Goal: Information Seeking & Learning: Learn about a topic

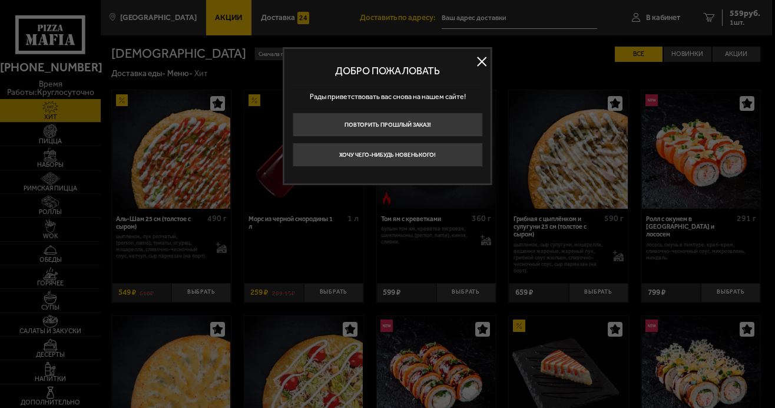
type input "[STREET_ADDRESS][PERSON_NAME]"
click at [485, 62] on button at bounding box center [482, 62] width 18 height 18
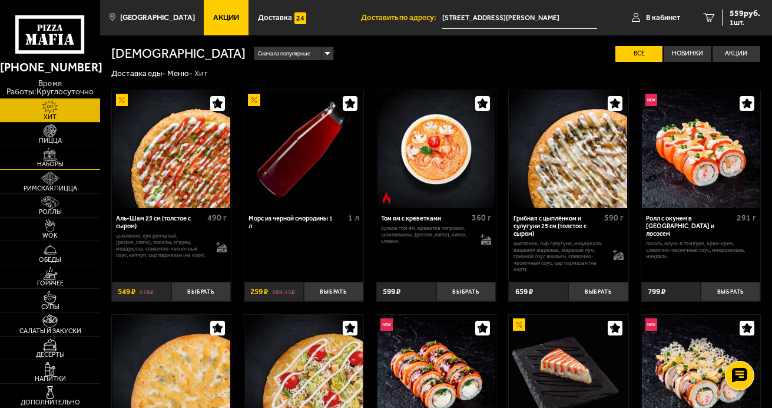
click at [52, 161] on span "Наборы" at bounding box center [50, 164] width 100 height 6
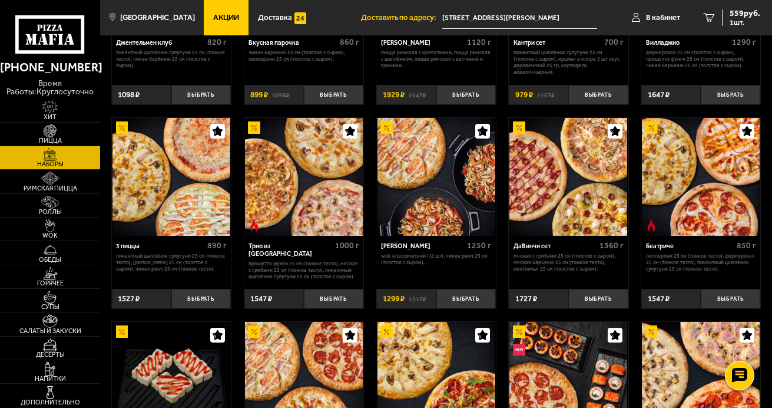
scroll to position [196, 0]
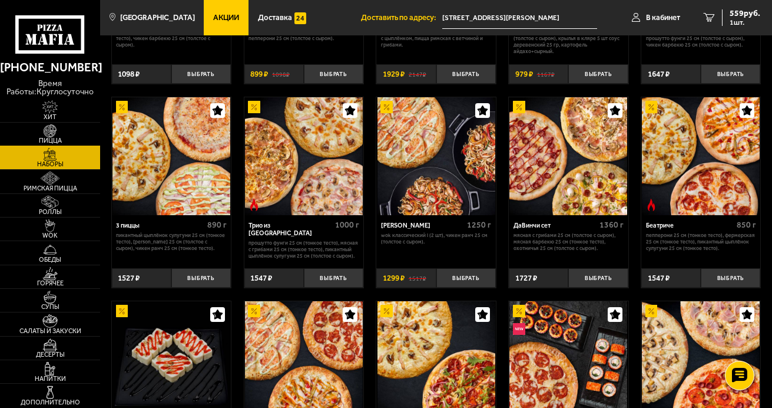
click at [47, 138] on span "Пицца" at bounding box center [50, 140] width 100 height 6
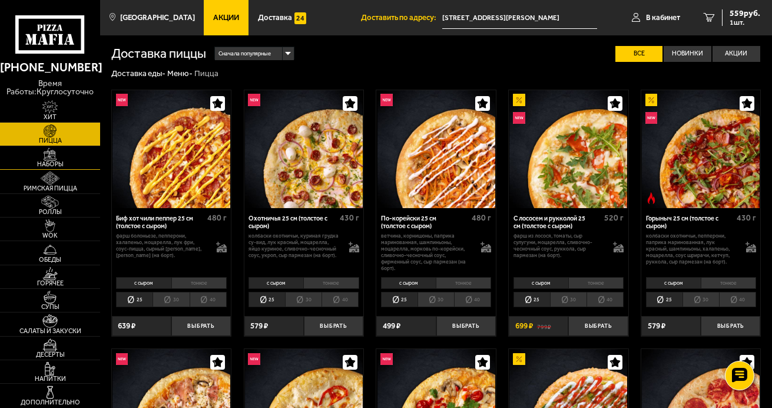
click at [51, 160] on img at bounding box center [50, 154] width 31 height 13
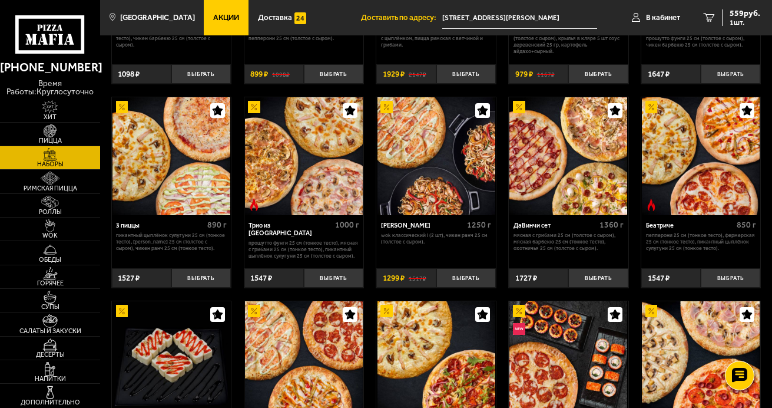
scroll to position [197, 0]
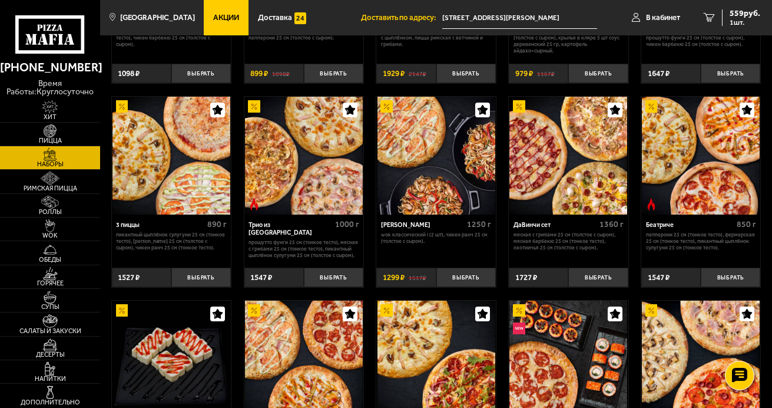
click at [295, 201] on img at bounding box center [304, 156] width 118 height 118
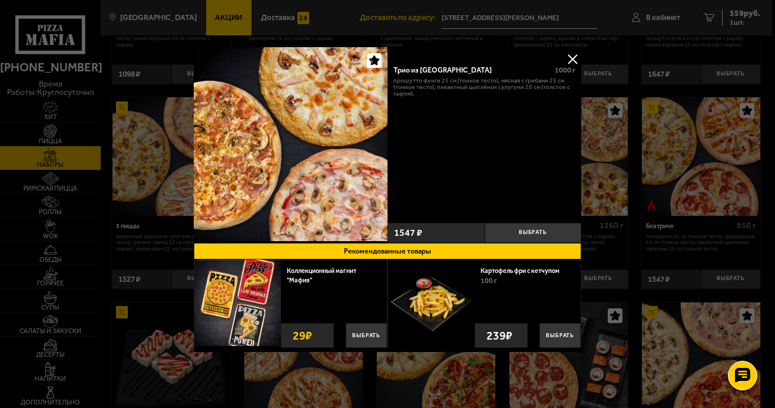
click at [575, 59] on button at bounding box center [573, 59] width 18 height 18
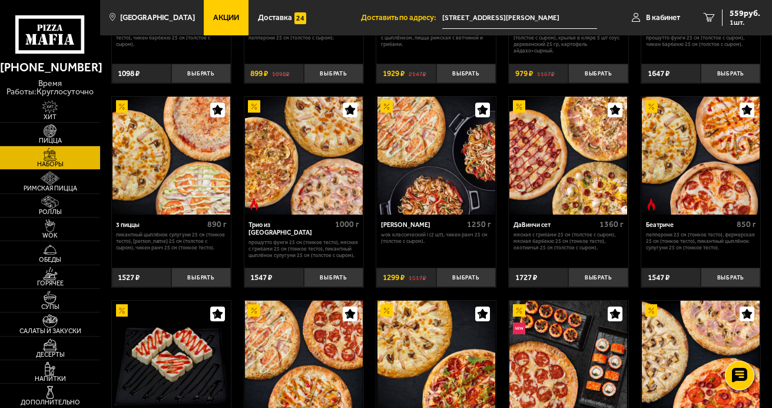
click at [213, 14] on span "Акции" at bounding box center [226, 18] width 26 height 8
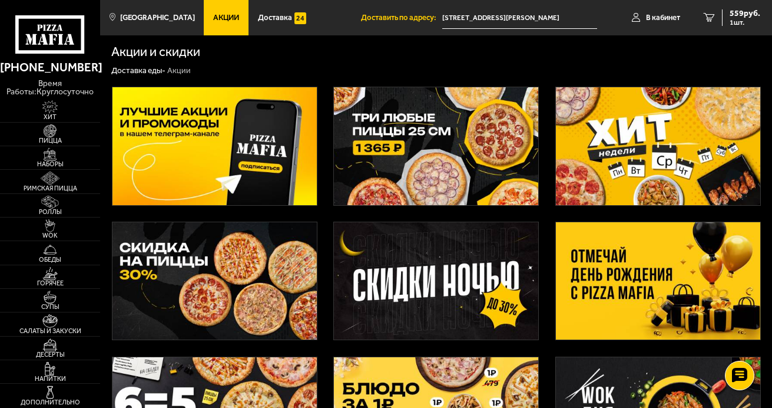
click at [608, 142] on img at bounding box center [658, 145] width 204 height 117
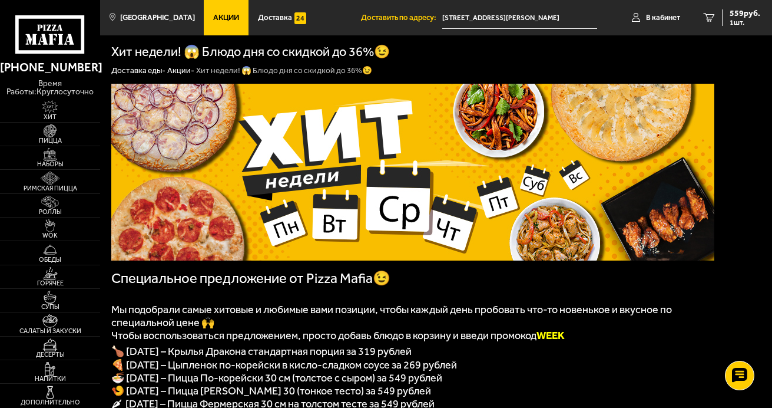
scroll to position [98, 0]
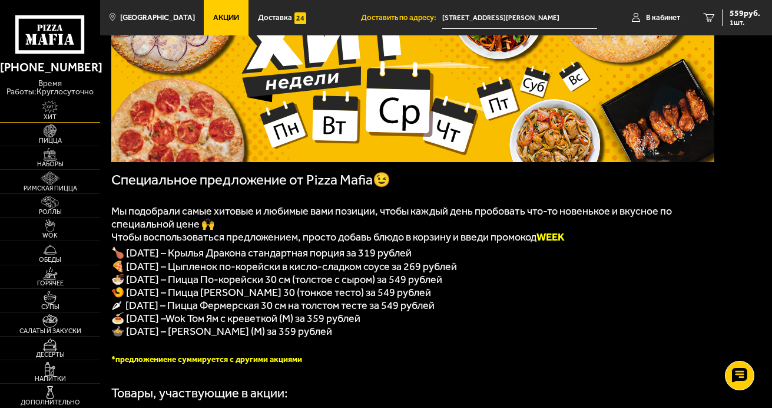
click at [52, 107] on img at bounding box center [50, 106] width 31 height 13
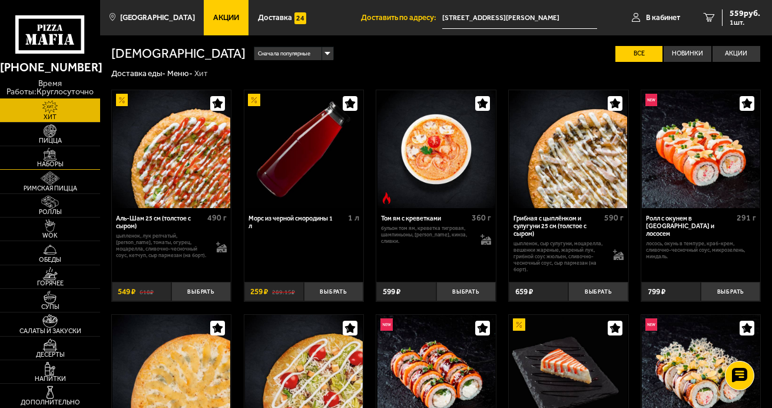
drag, startPoint x: 54, startPoint y: 161, endPoint x: 43, endPoint y: 148, distance: 16.7
click at [54, 161] on span "Наборы" at bounding box center [50, 164] width 100 height 6
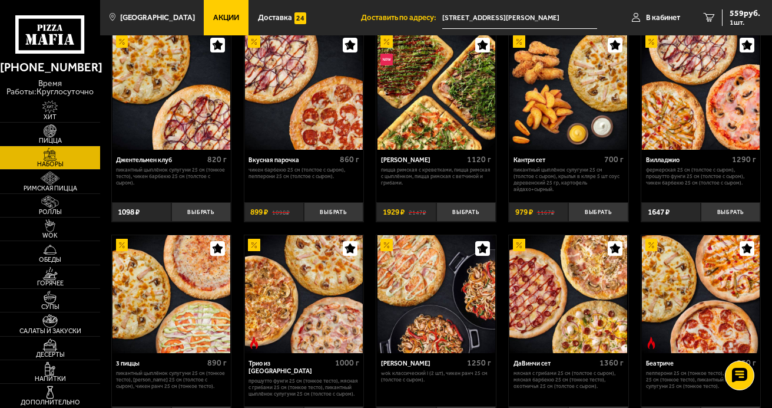
scroll to position [196, 0]
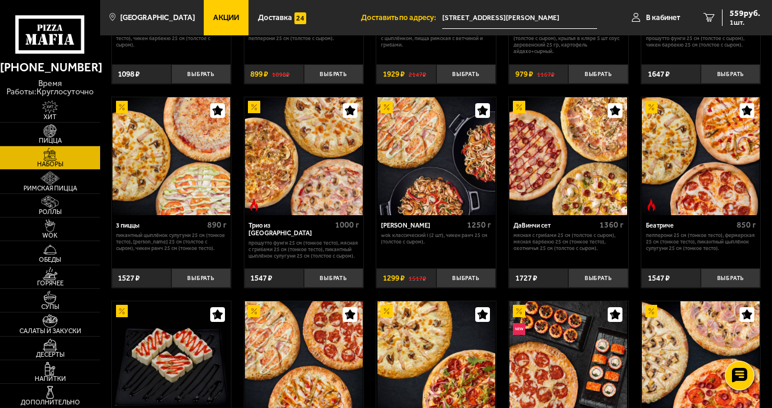
click at [693, 198] on img at bounding box center [701, 156] width 118 height 118
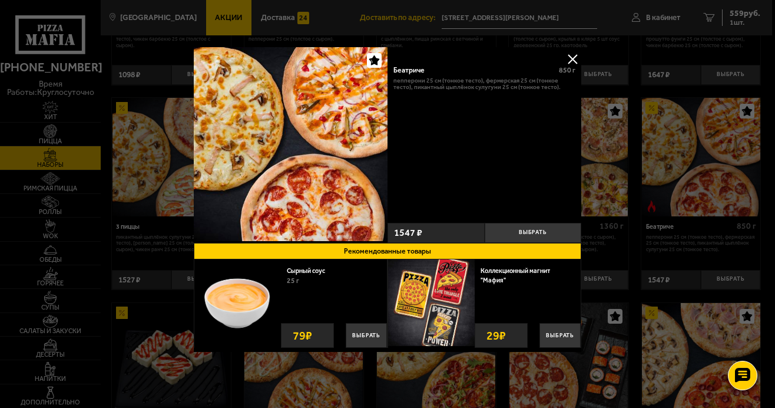
click at [574, 61] on button at bounding box center [573, 59] width 18 height 18
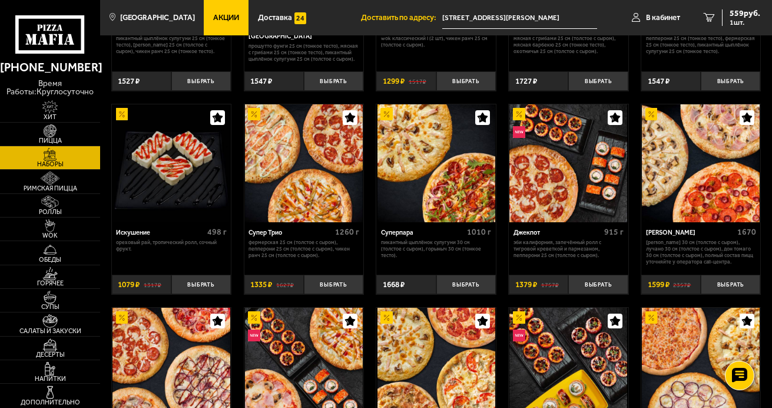
scroll to position [491, 0]
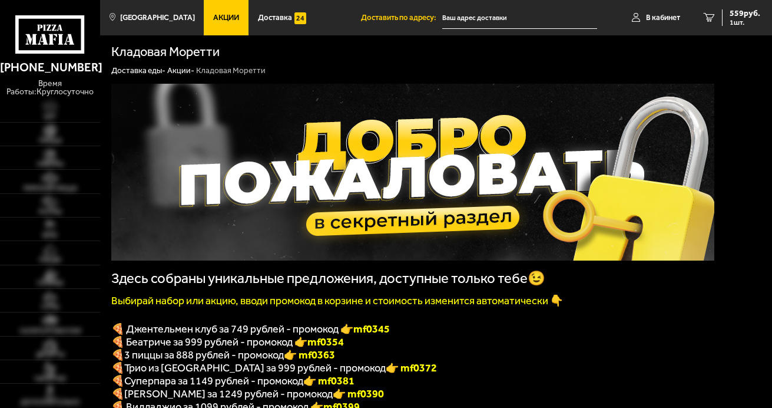
type input "[STREET_ADDRESS][PERSON_NAME]"
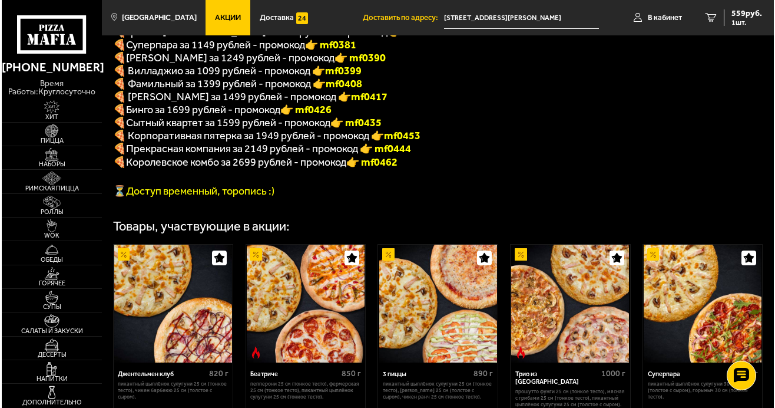
scroll to position [393, 0]
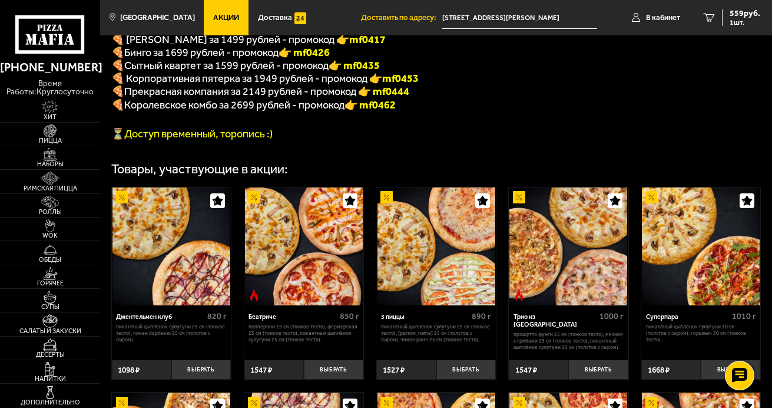
click at [533, 289] on img at bounding box center [568, 246] width 118 height 118
